Goal: Obtain resource: Download file/media

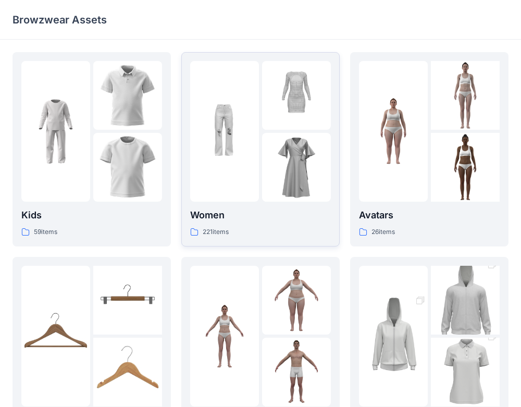
click at [261, 204] on div "Women 221 items" at bounding box center [260, 149] width 141 height 177
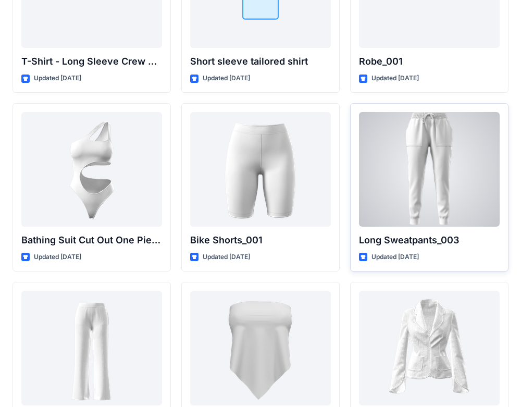
scroll to position [11325, 0]
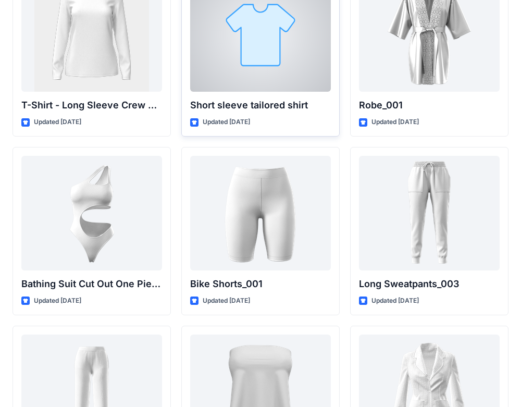
click at [287, 71] on div at bounding box center [260, 34] width 141 height 115
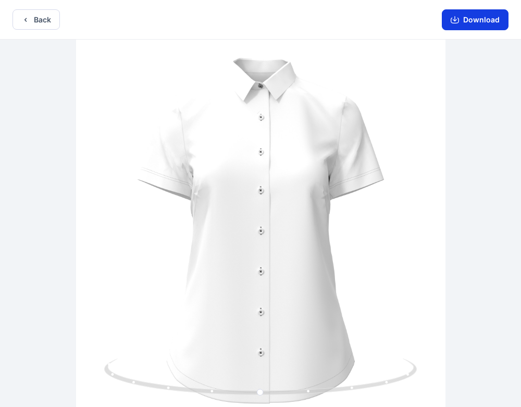
click at [487, 12] on button "Download" at bounding box center [475, 19] width 67 height 21
click at [487, 22] on button "Download" at bounding box center [475, 19] width 67 height 21
click at [458, 19] on icon "button" at bounding box center [455, 20] width 8 height 8
